Goal: Navigation & Orientation: Understand site structure

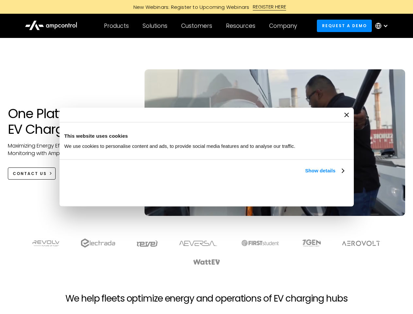
click at [305, 175] on link "Show details" at bounding box center [324, 171] width 39 height 8
click at [0, 0] on div "Necessary cookies help make a website usable by enabling basic functions like p…" at bounding box center [0, 0] width 0 height 0
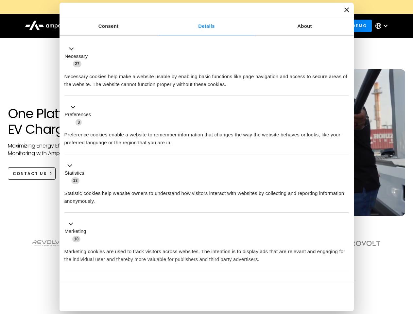
click at [406, 263] on section at bounding box center [206, 251] width 413 height 41
click at [201, 26] on div "Customers" at bounding box center [196, 25] width 31 height 7
click at [116, 26] on div "Products" at bounding box center [116, 25] width 25 height 7
click at [155, 26] on div "Solutions" at bounding box center [155, 25] width 25 height 7
click at [198, 26] on div "Customers" at bounding box center [196, 25] width 31 height 7
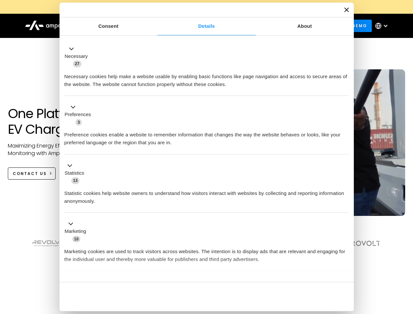
click at [242, 26] on div "Resources" at bounding box center [240, 25] width 29 height 7
click at [285, 26] on div "Company" at bounding box center [283, 25] width 28 height 7
click at [383, 26] on div at bounding box center [385, 25] width 5 height 5
